Goal: Transaction & Acquisition: Subscribe to service/newsletter

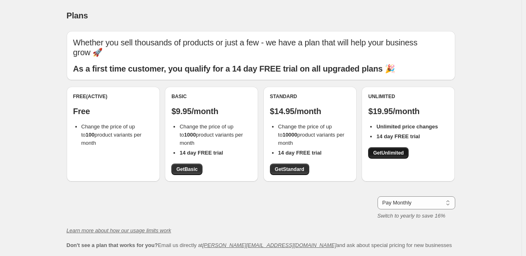
click at [381, 153] on span "Get Unlimited" at bounding box center [388, 153] width 31 height 7
